Goal: Task Accomplishment & Management: Complete application form

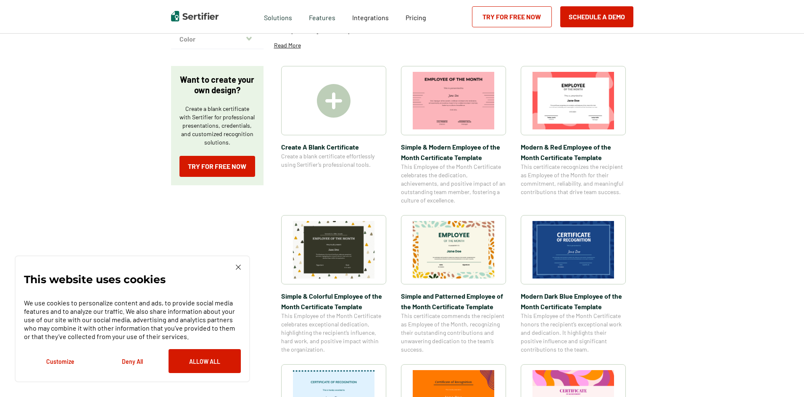
scroll to position [126, 0]
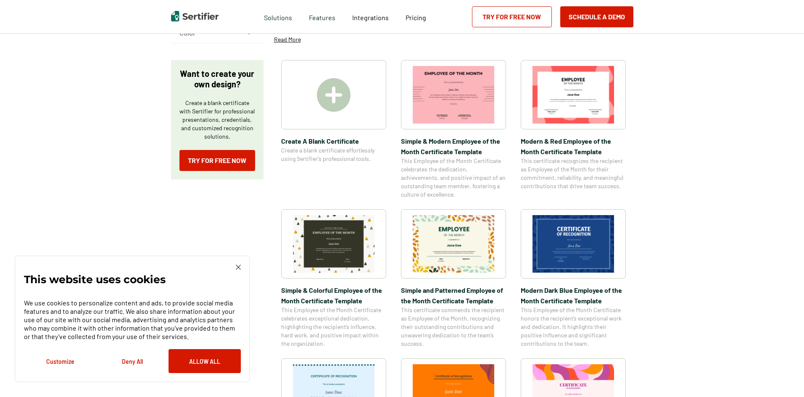
click at [572, 230] on img at bounding box center [574, 244] width 82 height 58
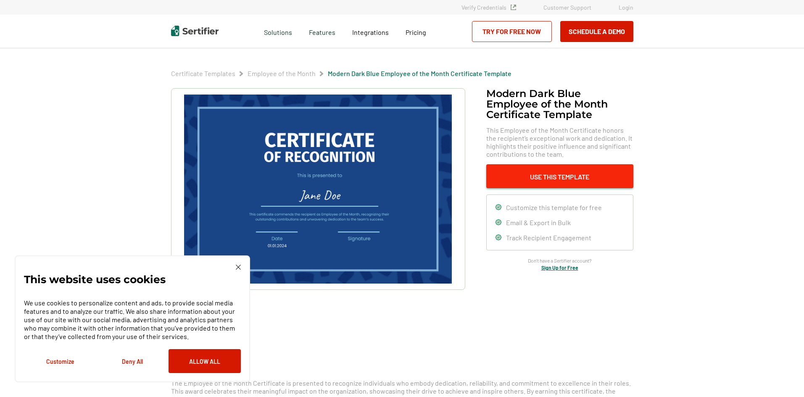
click at [518, 173] on button "Use This Template" at bounding box center [559, 176] width 147 height 24
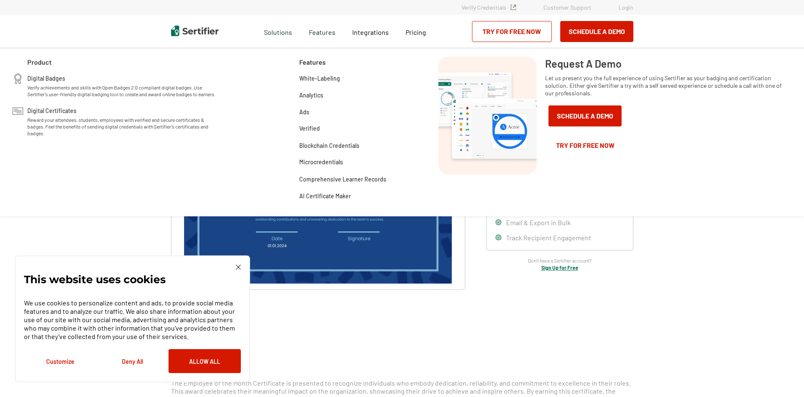
click at [699, 185] on div "Request A Demo Let us present you the full experience of using Sertifier as you…" at bounding box center [664, 132] width 238 height 151
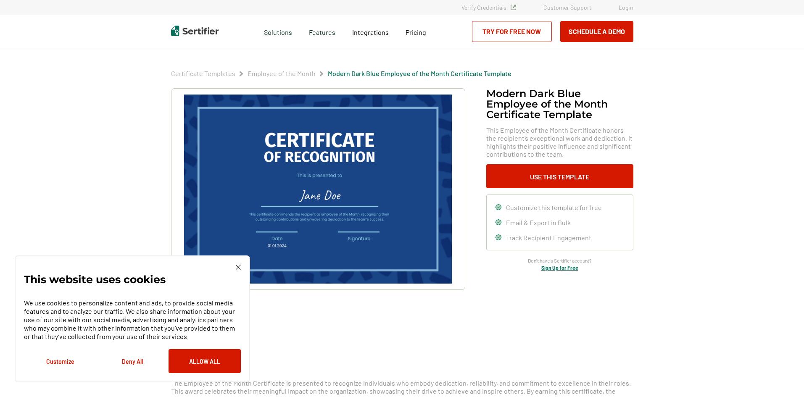
click at [240, 268] on img at bounding box center [238, 267] width 5 height 5
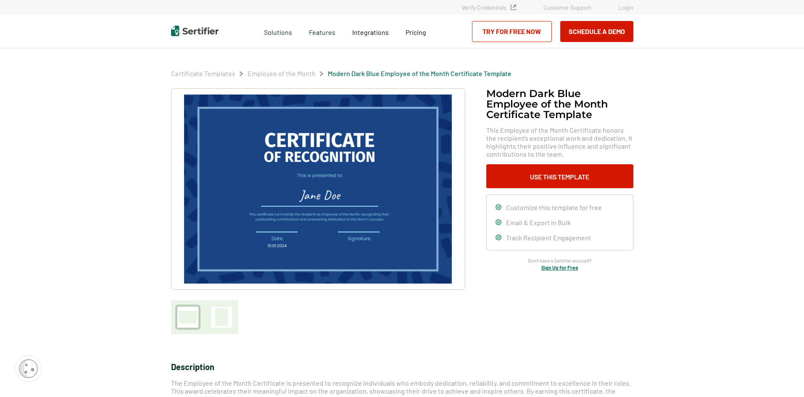
scroll to position [126, 0]
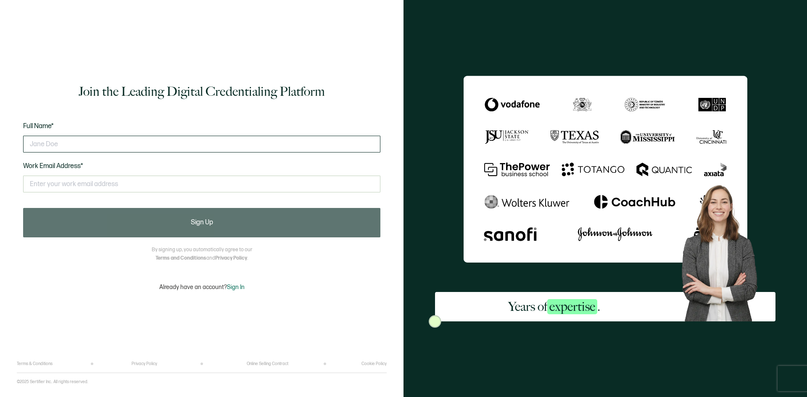
click at [267, 141] on input "text" at bounding box center [201, 144] width 357 height 17
click at [85, 143] on input "text" at bounding box center [201, 144] width 357 height 17
drag, startPoint x: 63, startPoint y: 144, endPoint x: -8, endPoint y: 141, distance: 71.5
click at [0, 141] on html "Join the Leading Digital Credentialing Platform Full Name* [PERSON_NAME] Work E…" at bounding box center [403, 198] width 807 height 397
type input "[PERSON_NAME]"
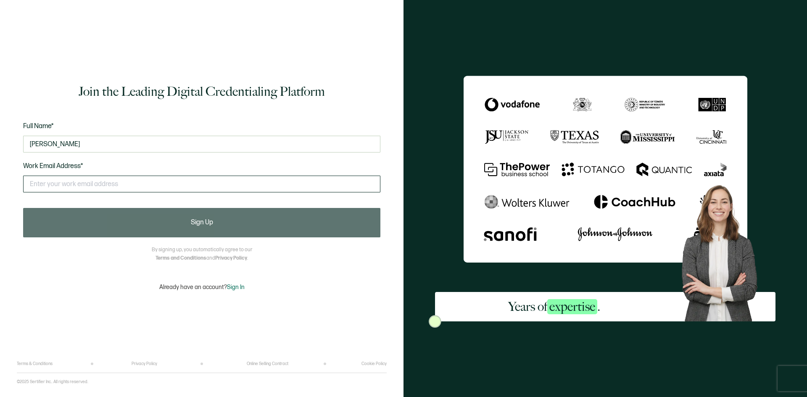
click at [112, 185] on input "text" at bounding box center [201, 184] width 357 height 17
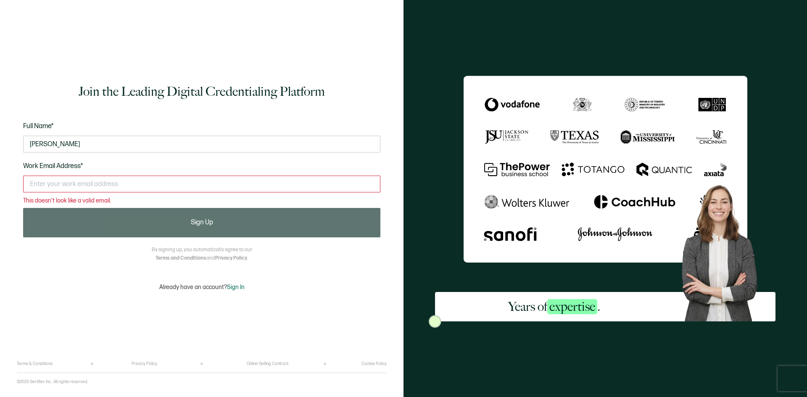
click at [64, 187] on input "text" at bounding box center [201, 184] width 357 height 17
type input "a"
drag, startPoint x: 99, startPoint y: 149, endPoint x: -8, endPoint y: 140, distance: 107.6
click at [0, 140] on html "Join the Leading Digital Credentialing Platform Full Name* [PERSON_NAME] Work E…" at bounding box center [403, 198] width 807 height 397
type input "[PERSON_NAME]"
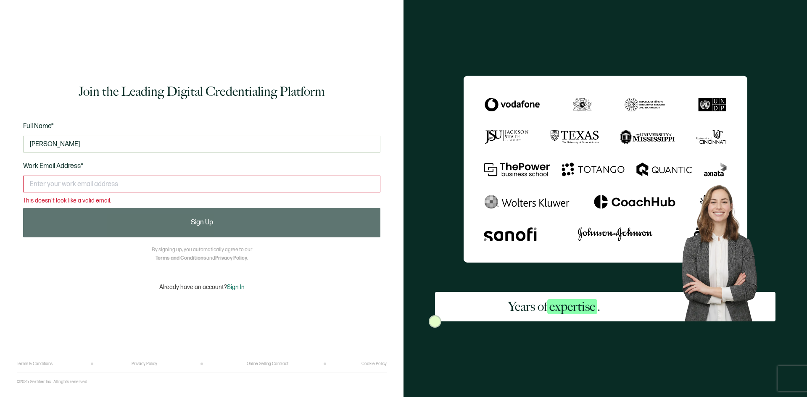
type input "A"
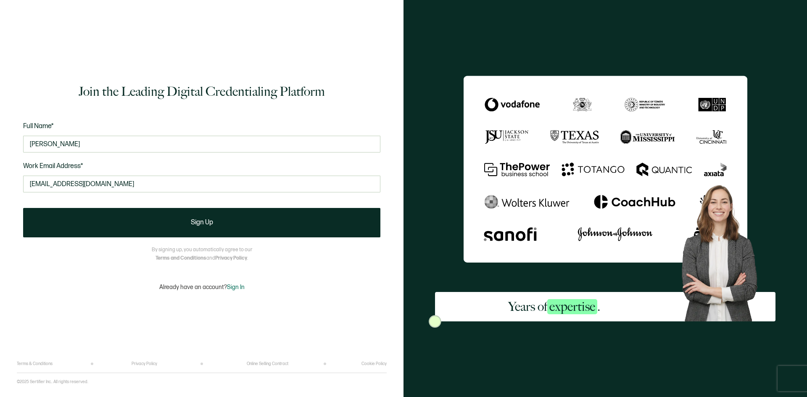
type input "[EMAIL_ADDRESS][DOMAIN_NAME]"
